Goal: Task Accomplishment & Management: Use online tool/utility

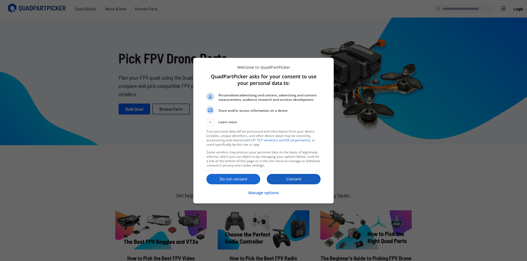
click at [286, 181] on p "Consent" at bounding box center [294, 179] width 54 height 5
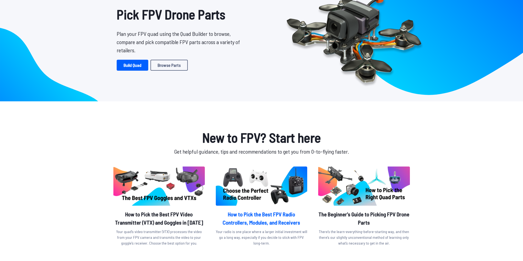
scroll to position [137, 0]
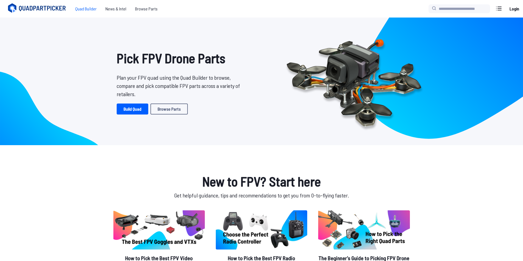
click at [83, 9] on span "Quad Builder" at bounding box center [86, 8] width 30 height 11
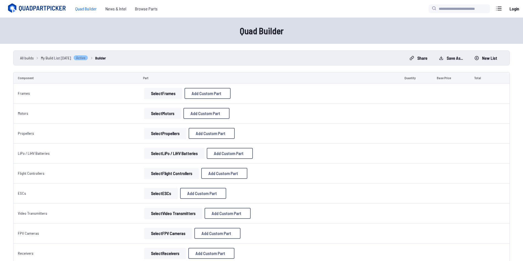
click at [173, 94] on button "Select Frames" at bounding box center [163, 93] width 38 height 11
click at [165, 89] on button "Select Frames" at bounding box center [163, 93] width 38 height 11
click at [241, 103] on td "Select Frames Add Custom Part Add Custom Part Part name* Brand / Manufacturer P…" at bounding box center [269, 94] width 261 height 20
click at [243, 96] on div "Select Frames Add Custom Part Add Custom Part Part name* Brand / Manufacturer P…" at bounding box center [269, 93] width 252 height 11
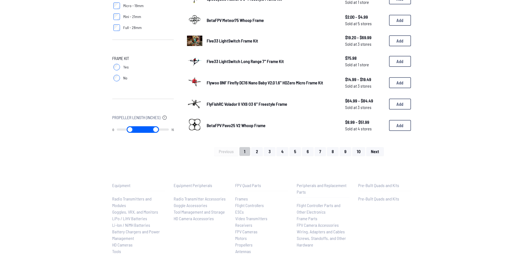
scroll to position [346, 0]
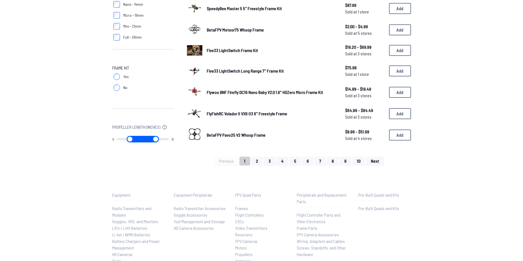
click at [235, 92] on span "Flywoo BNF Firefly DC16 Nano Baby V2.0 1.6" HDZero Micro Frame Kit" at bounding box center [265, 92] width 116 height 5
click at [392, 91] on button "Add" at bounding box center [400, 92] width 22 height 11
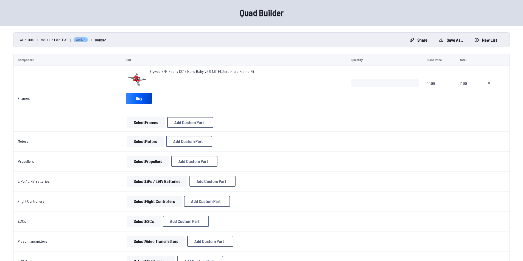
scroll to position [27, 0]
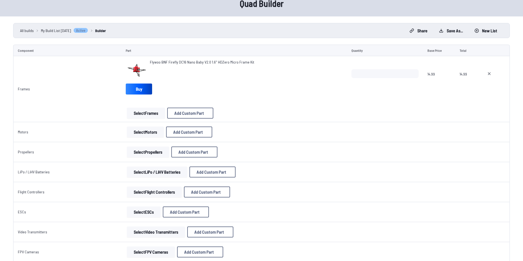
click at [153, 131] on button "Select Motors" at bounding box center [145, 132] width 37 height 11
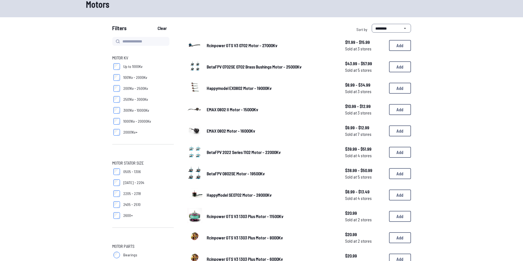
scroll to position [10, 0]
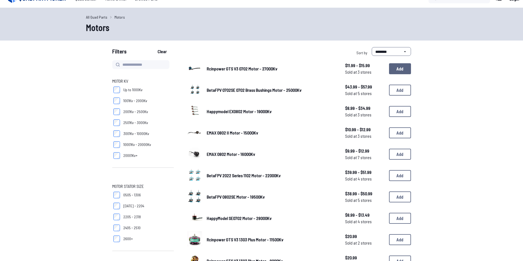
click at [393, 65] on button "Add" at bounding box center [400, 68] width 22 height 11
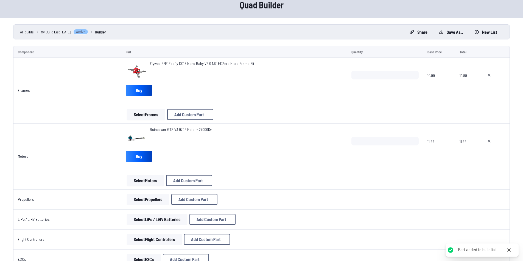
scroll to position [137, 0]
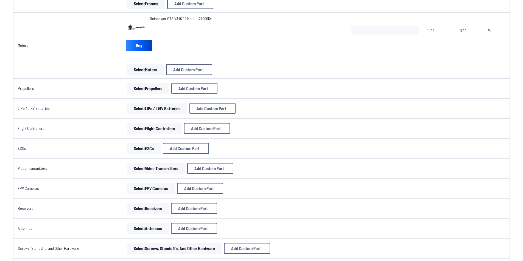
click at [157, 88] on button "Select Propellers" at bounding box center [148, 88] width 42 height 11
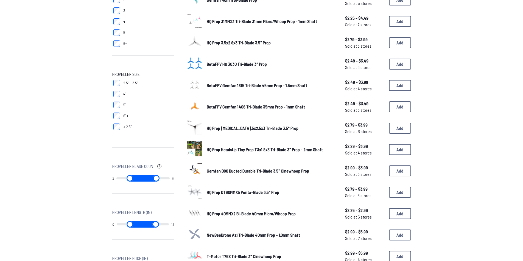
scroll to position [110, 0]
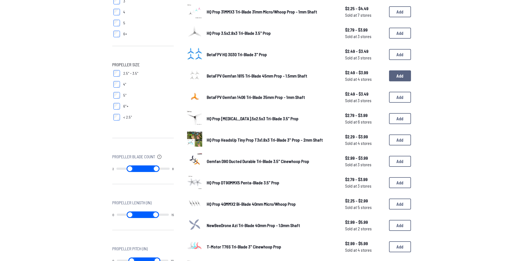
click at [392, 76] on button "Add" at bounding box center [400, 75] width 22 height 11
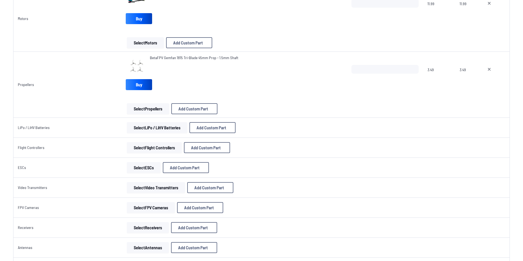
scroll to position [165, 0]
click at [170, 128] on button "Select LiPo / LiHV Batteries" at bounding box center [157, 127] width 60 height 11
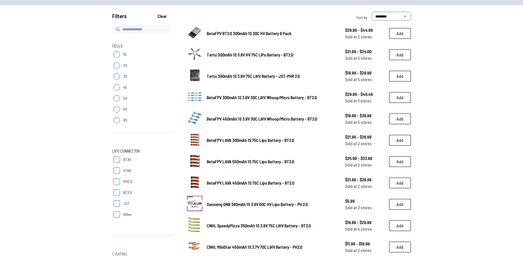
scroll to position [55, 0]
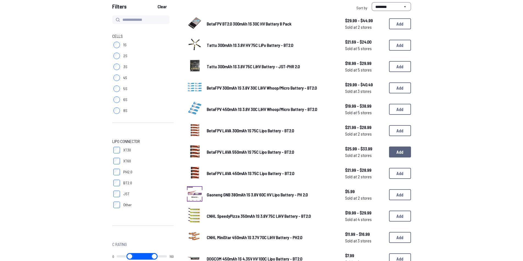
click at [397, 151] on button "Add" at bounding box center [400, 152] width 22 height 11
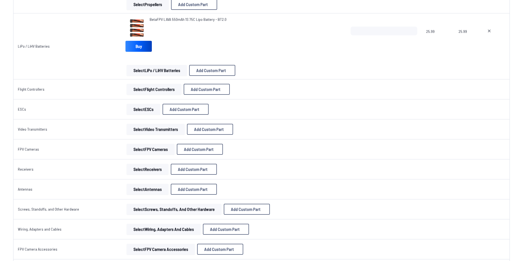
scroll to position [235, 0]
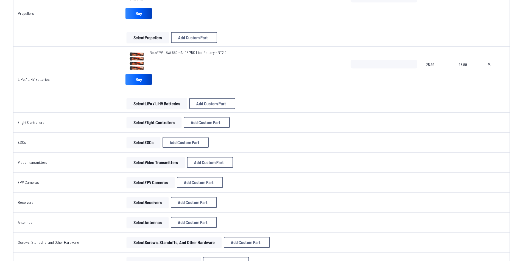
click at [129, 119] on button "Select Flight Controllers" at bounding box center [153, 122] width 55 height 11
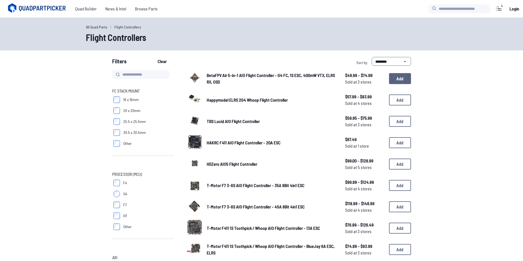
click at [394, 80] on button "Add" at bounding box center [400, 78] width 22 height 11
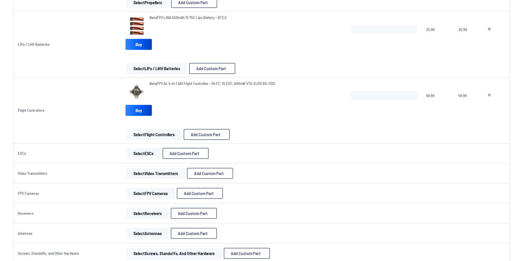
scroll to position [274, 0]
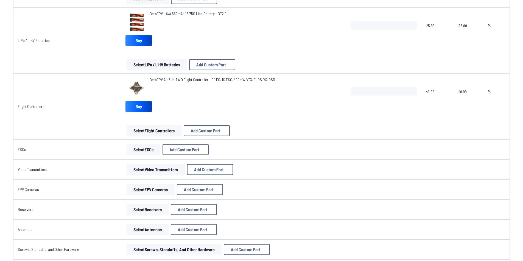
click at [142, 149] on button "Select ESCs" at bounding box center [143, 149] width 34 height 11
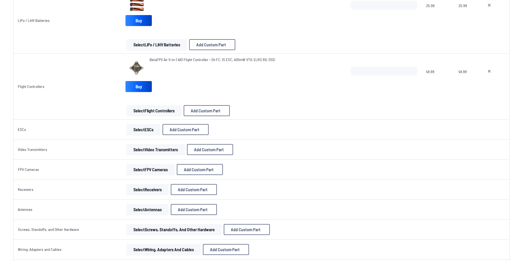
scroll to position [329, 0]
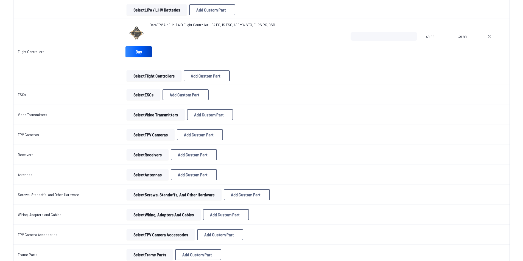
click at [134, 95] on button "Select ESCs" at bounding box center [143, 94] width 34 height 11
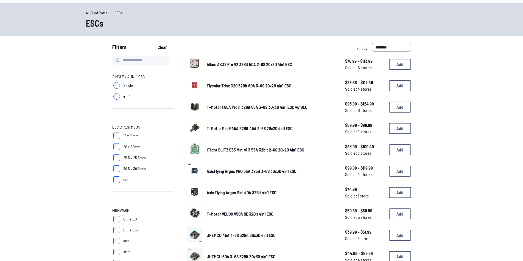
scroll to position [27, 0]
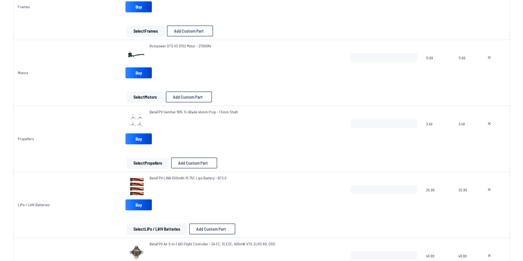
scroll to position [329, 0]
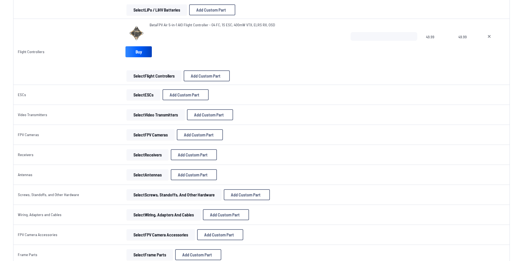
click at [134, 116] on button "Select Video Transmitters" at bounding box center [155, 114] width 58 height 11
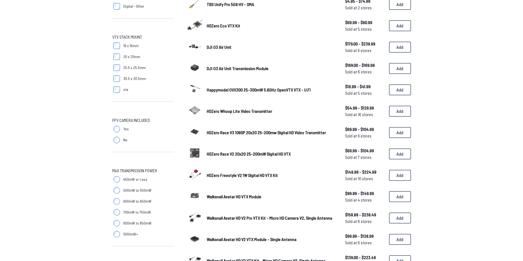
scroll to position [219, 0]
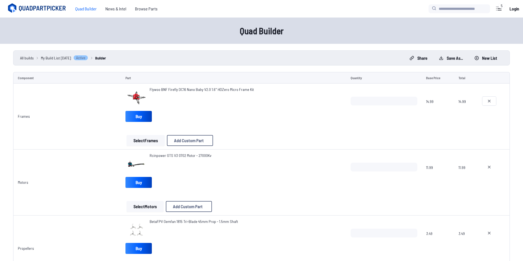
click at [490, 99] on icon at bounding box center [489, 101] width 4 height 4
click at [489, 166] on icon at bounding box center [489, 167] width 4 height 4
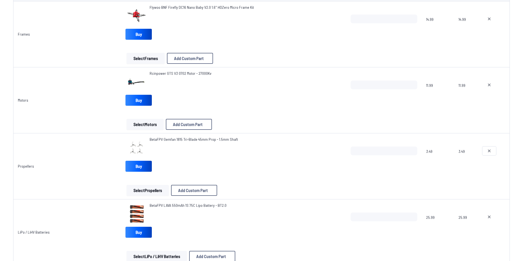
click at [490, 149] on button at bounding box center [489, 151] width 14 height 9
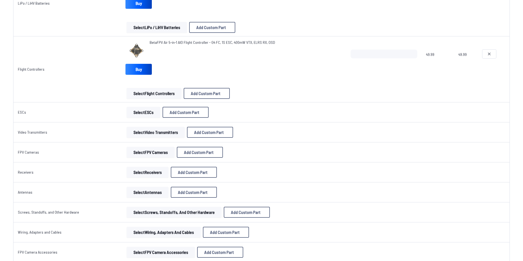
click at [488, 55] on icon at bounding box center [489, 54] width 4 height 4
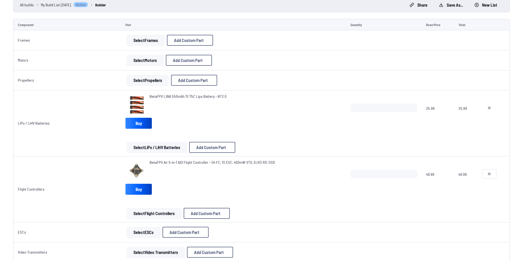
scroll to position [36, 0]
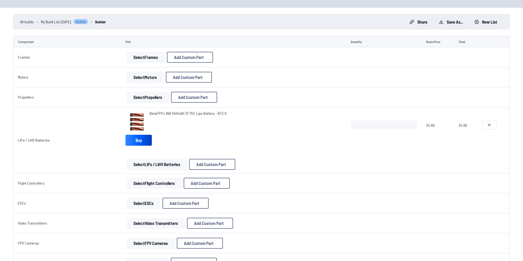
click at [493, 124] on button at bounding box center [489, 125] width 14 height 9
type textarea "**********"
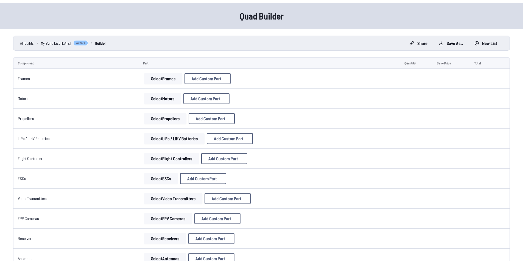
scroll to position [0, 0]
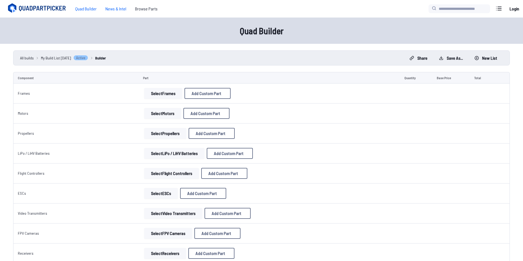
click at [125, 10] on span "News & Intel" at bounding box center [116, 8] width 30 height 11
click at [146, 8] on span "Browse Parts" at bounding box center [146, 8] width 31 height 11
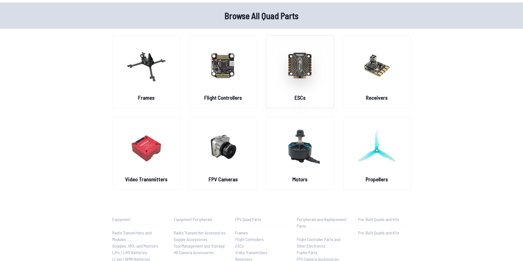
scroll to position [27, 0]
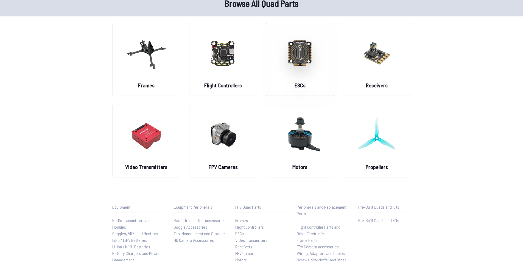
click at [300, 59] on img at bounding box center [300, 53] width 40 height 48
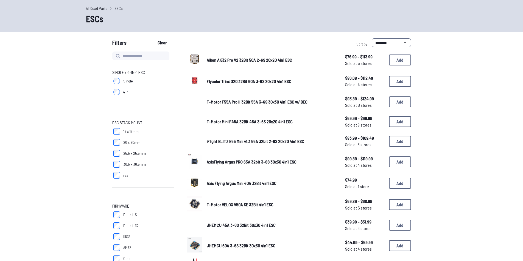
scroll to position [27, 0]
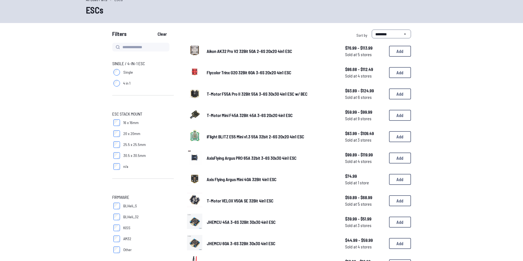
click at [262, 49] on span "Aikon AK32 Pro V2 32Bit 50A 2-6S 20x20 4in1 ESC" at bounding box center [249, 51] width 85 height 5
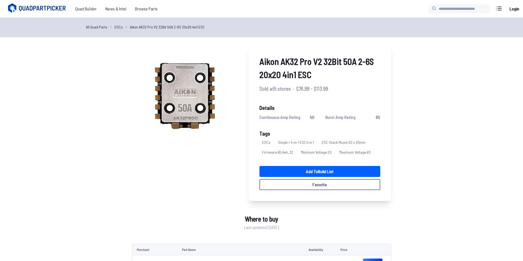
scroll to position [27, 0]
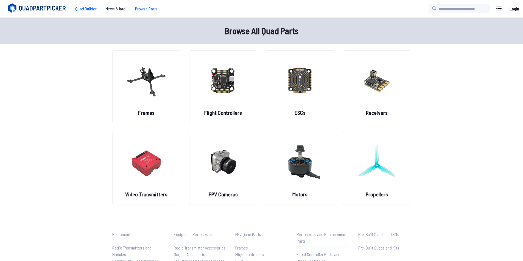
click at [92, 8] on span "Quad Builder" at bounding box center [86, 8] width 30 height 11
